Goal: Transaction & Acquisition: Book appointment/travel/reservation

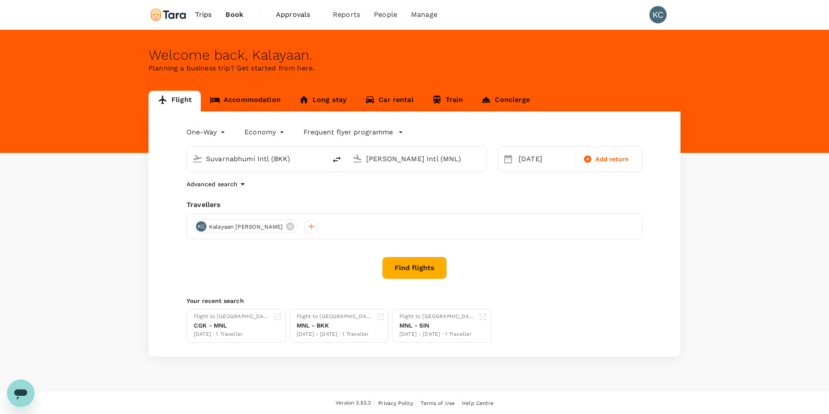
click at [514, 159] on div "[DATE]" at bounding box center [544, 158] width 61 height 17
click at [541, 160] on div "[DATE]" at bounding box center [544, 158] width 58 height 17
click at [517, 230] on div "5" at bounding box center [515, 233] width 16 height 16
click at [417, 270] on button "Find flights" at bounding box center [414, 268] width 65 height 22
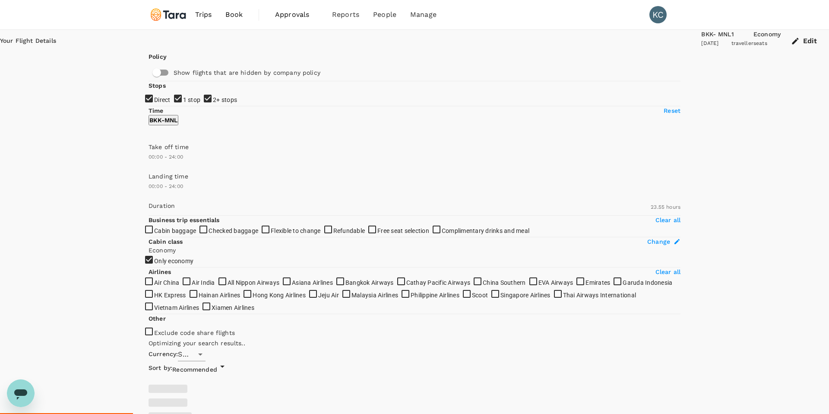
click at [154, 153] on input "1 stop" at bounding box center [414, 207] width 829 height 414
checkbox input "false"
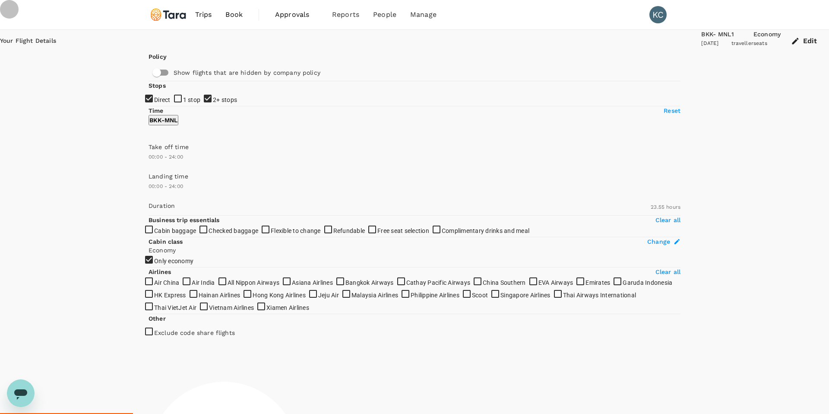
click at [152, 172] on input "2+ stops" at bounding box center [414, 207] width 829 height 414
checkbox input "false"
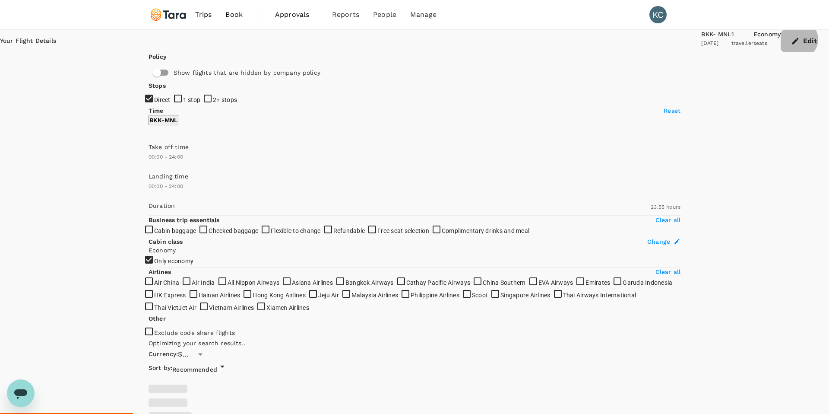
click at [781, 47] on button "Edit" at bounding box center [805, 41] width 48 height 22
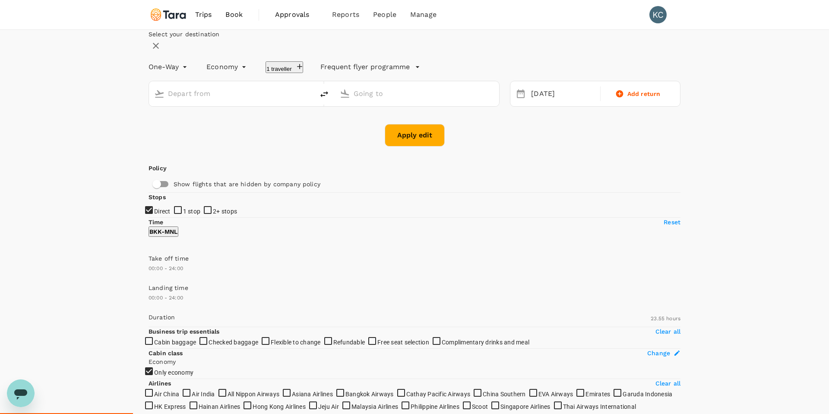
type input "Suvarnabhumi Intl (BKK)"
type input "[PERSON_NAME] Intl (MNL)"
click at [274, 100] on input "Suvarnabhumi Intl (BKK)" at bounding box center [232, 93] width 128 height 13
type input "[PERSON_NAME]"
type input "1750"
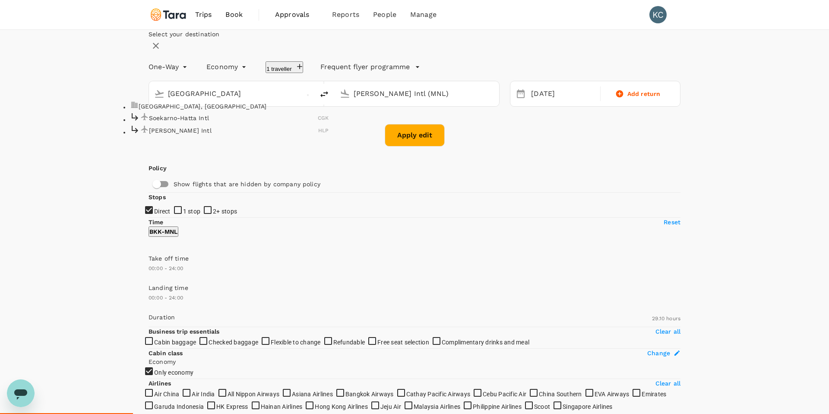
click at [246, 122] on p "Soekarno-Hatta Intl" at bounding box center [233, 118] width 169 height 9
type input "Soekarno-Hatta Intl (CGK)"
click at [413, 146] on button "Apply edit" at bounding box center [415, 135] width 60 height 22
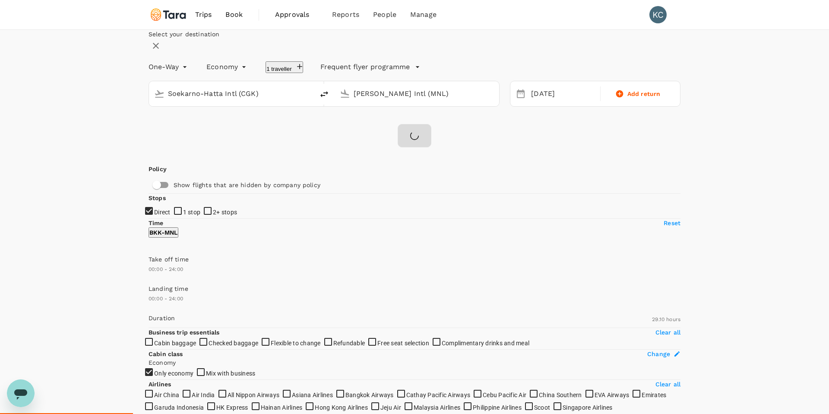
checkbox input "false"
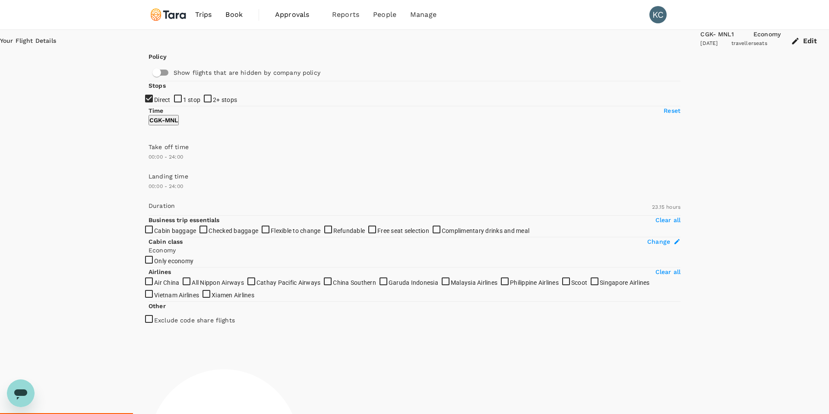
type input "1395"
checkbox input "true"
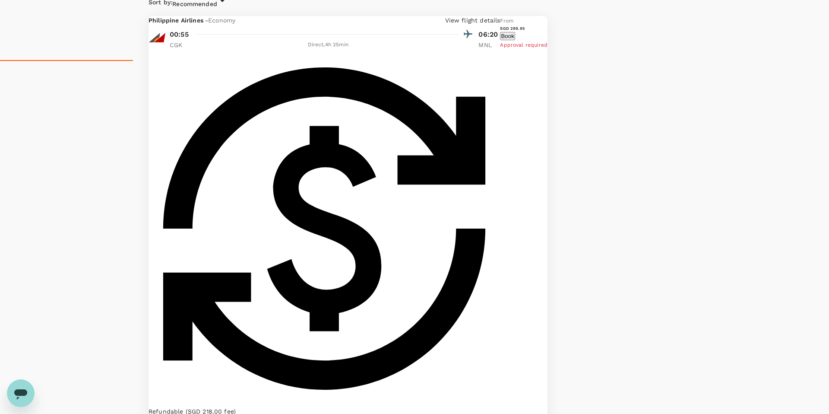
scroll to position [358, 0]
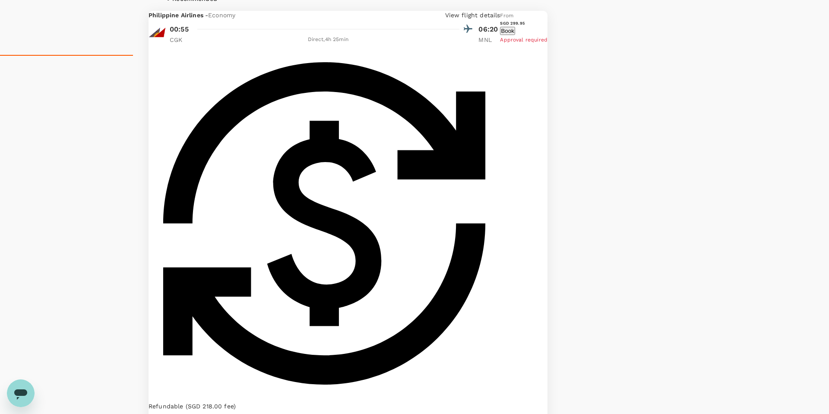
type input "1895"
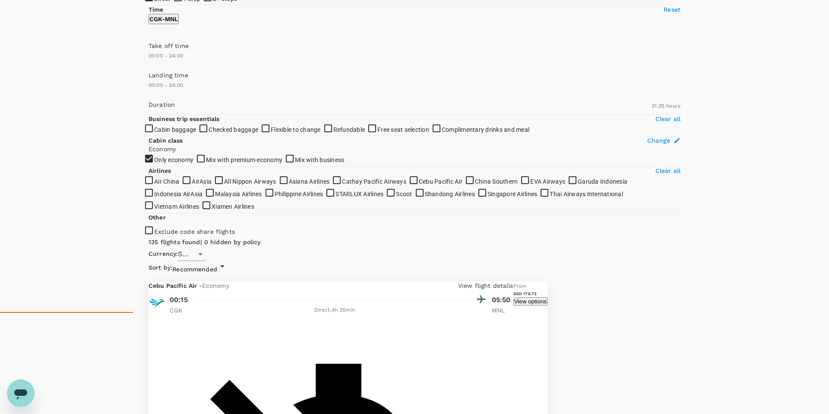
scroll to position [0, 0]
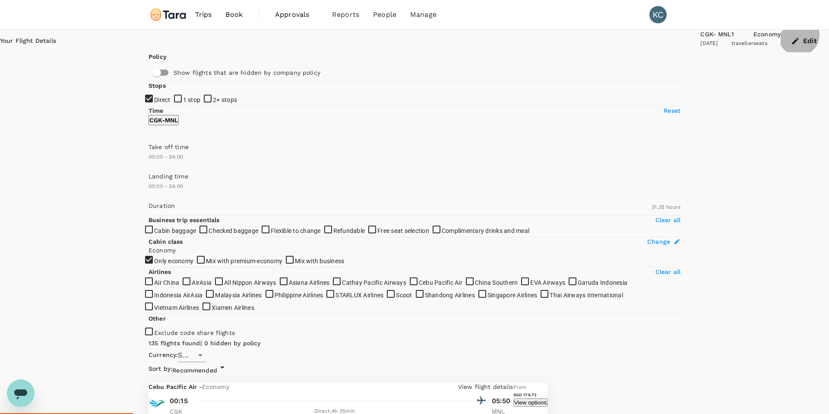
click at [781, 43] on button "Edit" at bounding box center [805, 41] width 48 height 22
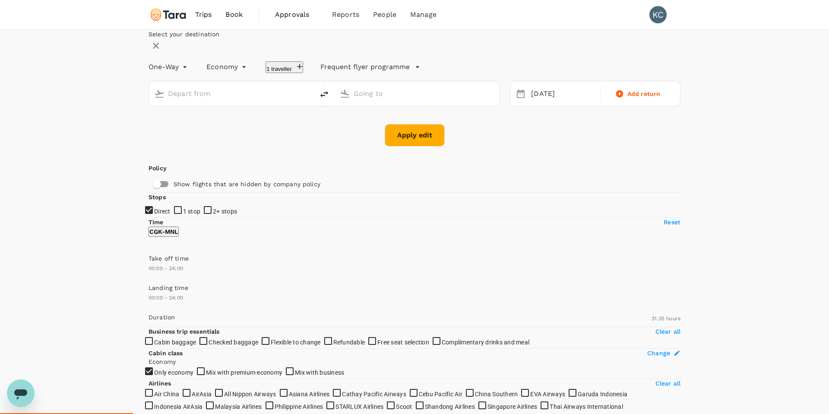
type input "Soekarno-Hatta Intl (CGK)"
type input "[PERSON_NAME] Intl (MNL)"
click at [530, 102] on div "[DATE]" at bounding box center [563, 94] width 71 height 17
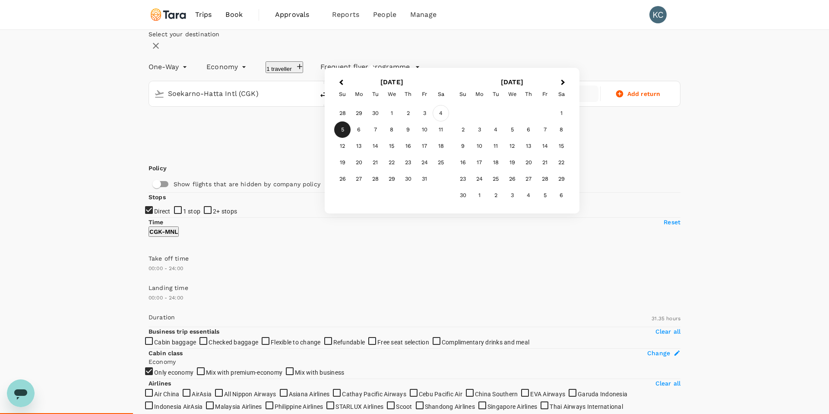
click at [449, 121] on div "4" at bounding box center [441, 113] width 16 height 16
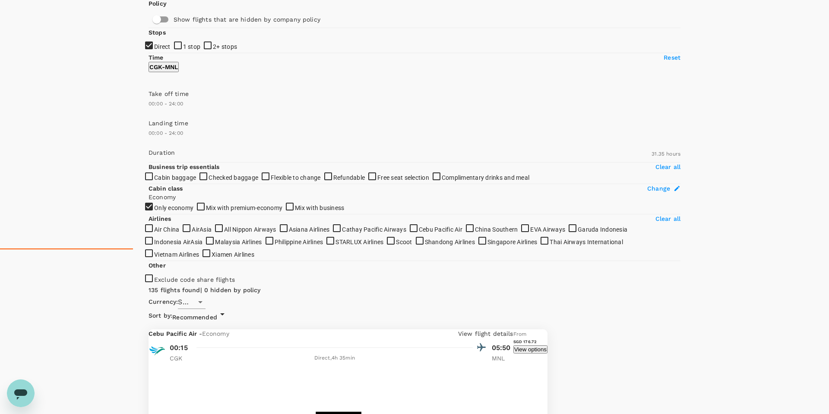
scroll to position [177, 0]
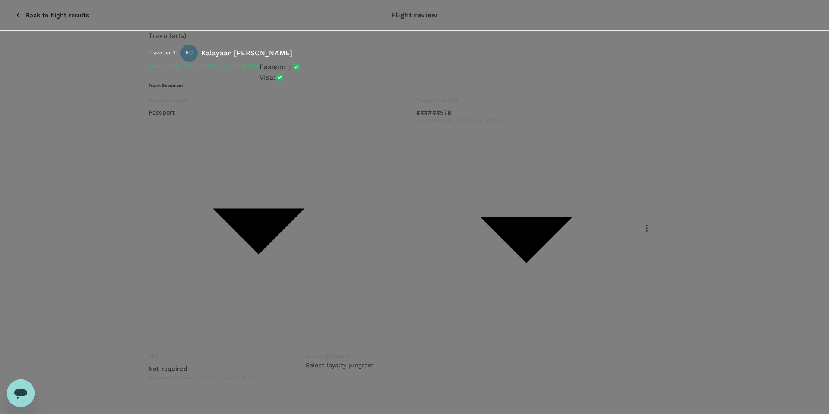
type input "9b978822-4779-4897-880a-17c8504d3706"
type textarea "Travel from [GEOGRAPHIC_DATA] to [GEOGRAPHIC_DATA], attending the FPCI ASEAN ev…"
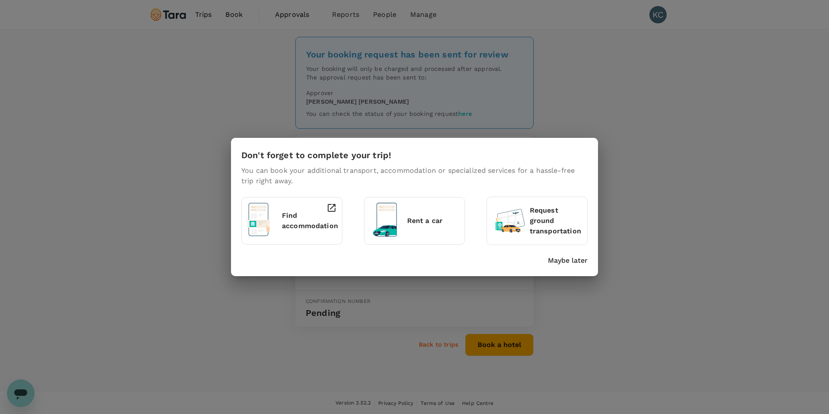
click at [558, 261] on p "Maybe later" at bounding box center [568, 260] width 40 height 10
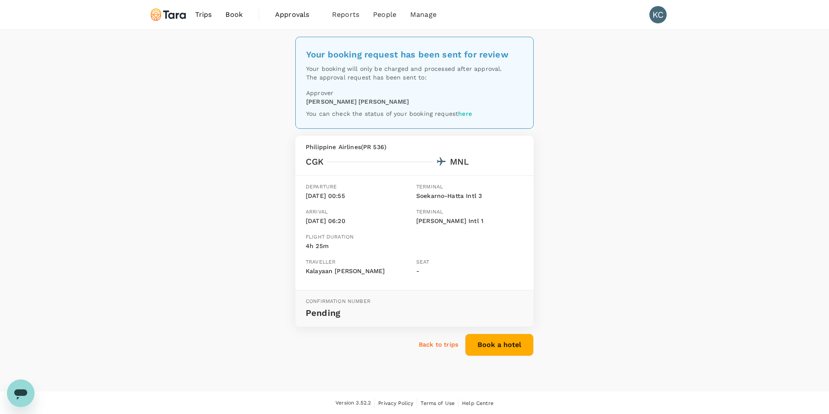
click at [580, 316] on div "Your booking request has been sent for review Your booking will only be charged…" at bounding box center [414, 210] width 829 height 361
